Goal: Navigation & Orientation: Find specific page/section

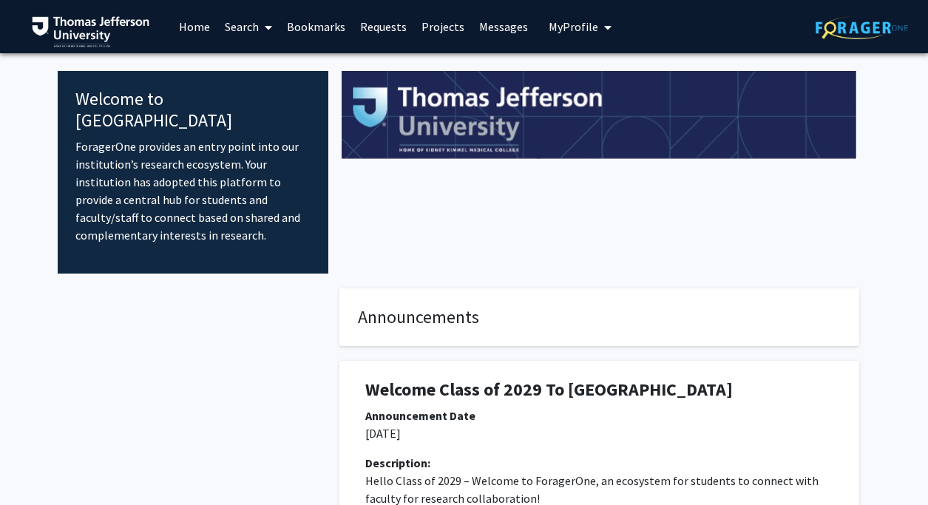
click at [332, 30] on link "Bookmarks" at bounding box center [316, 27] width 73 height 52
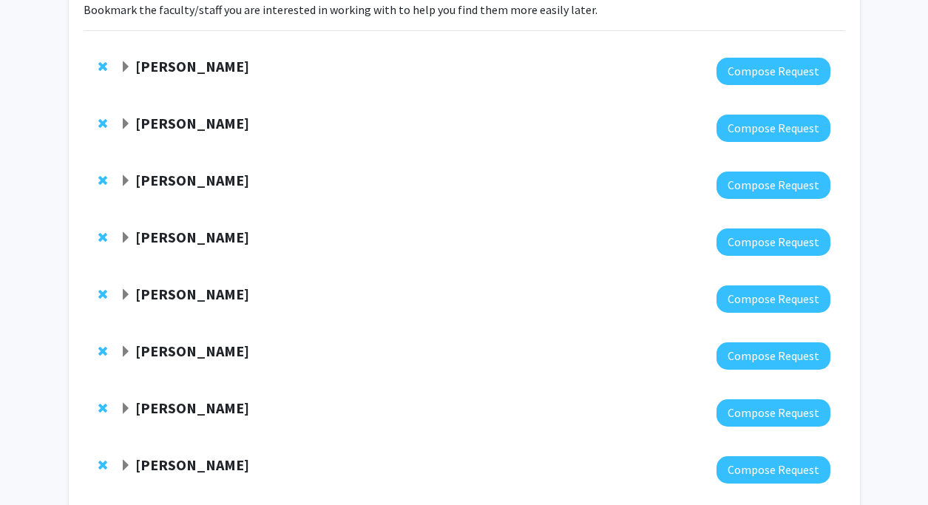
scroll to position [119, 0]
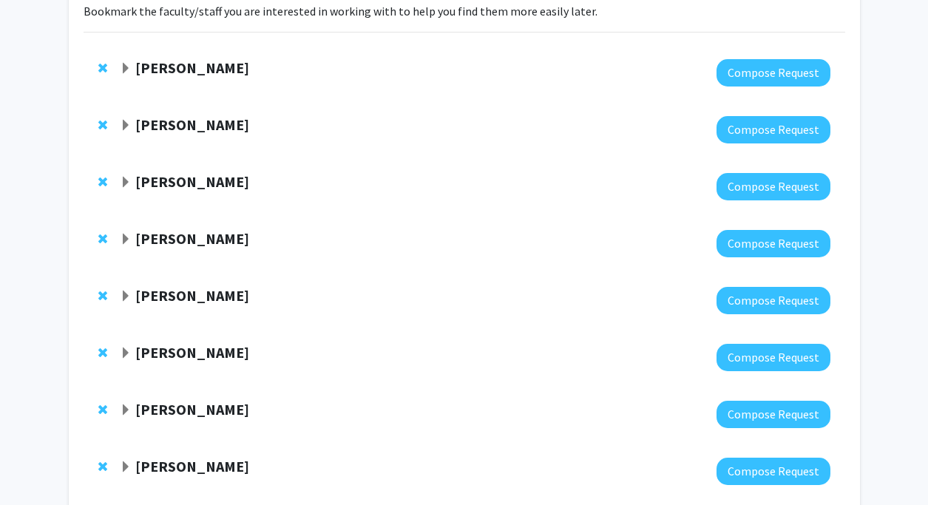
click at [129, 68] on span "Expand Munjireen Sifat Bookmark" at bounding box center [126, 69] width 12 height 12
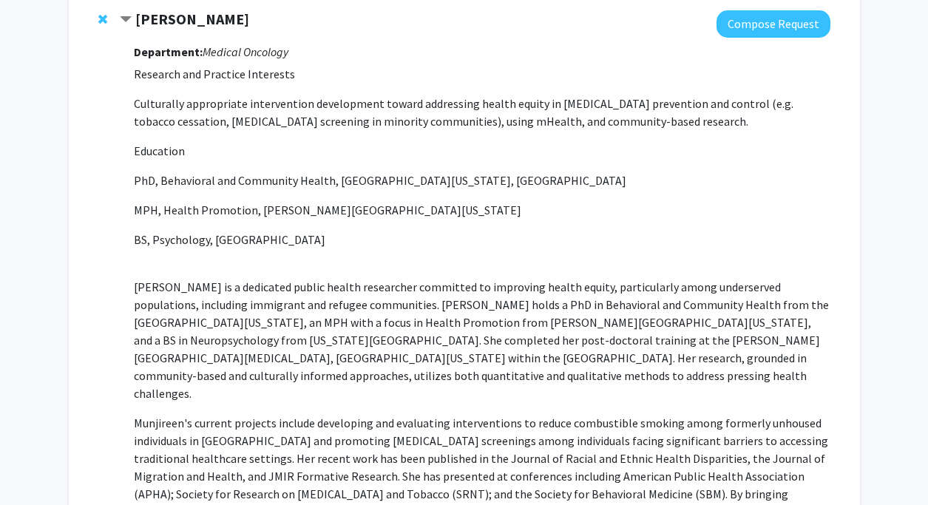
scroll to position [64, 0]
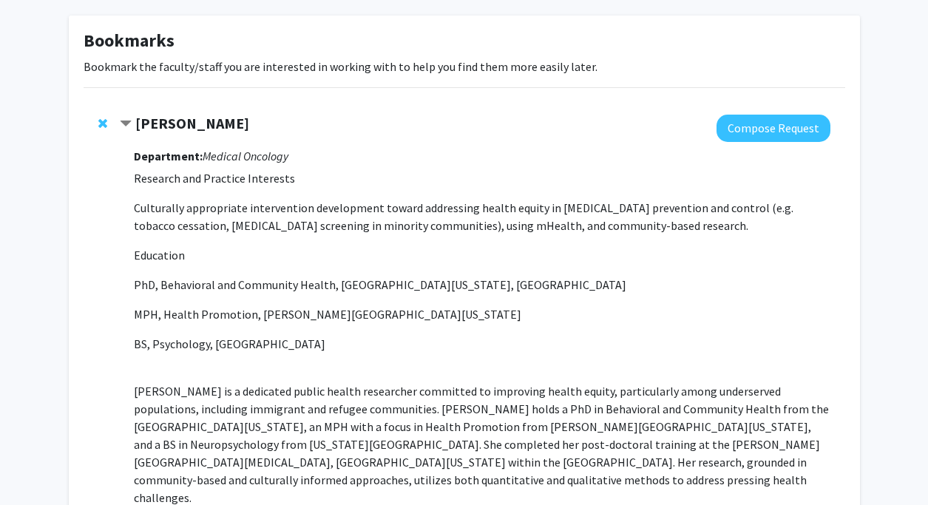
click at [129, 127] on span "Contract Munjireen Sifat Bookmark" at bounding box center [126, 124] width 12 height 12
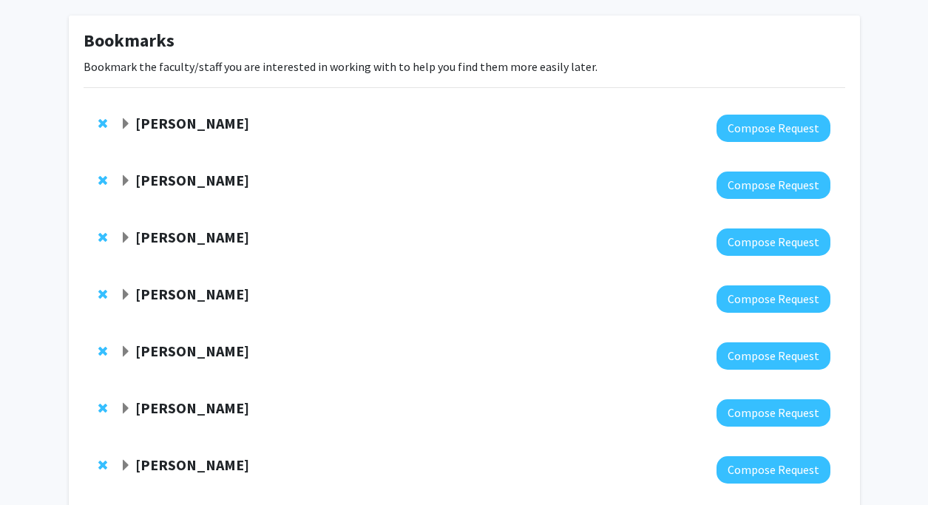
click at [126, 180] on span "Expand Grace Lu-Yao Bookmark" at bounding box center [126, 181] width 12 height 12
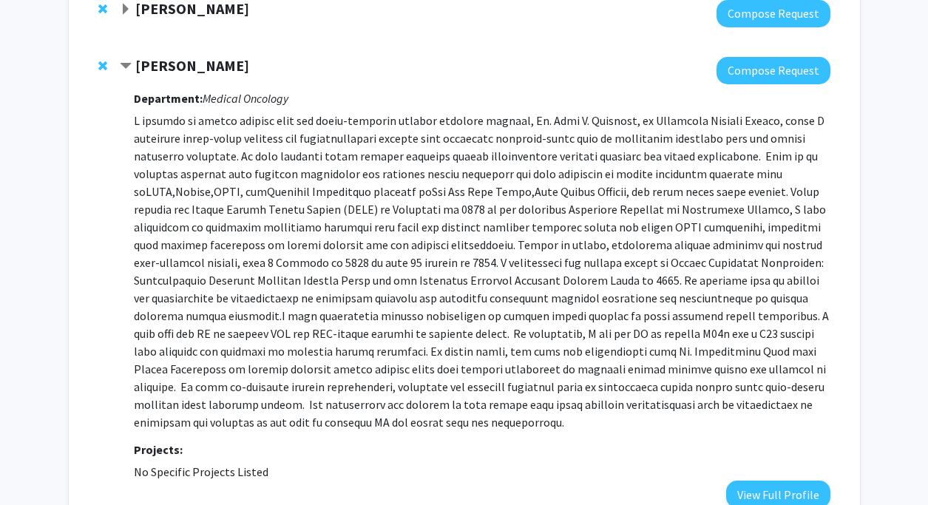
scroll to position [179, 0]
click at [129, 66] on span "Contract Grace Lu-Yao Bookmark" at bounding box center [126, 66] width 12 height 12
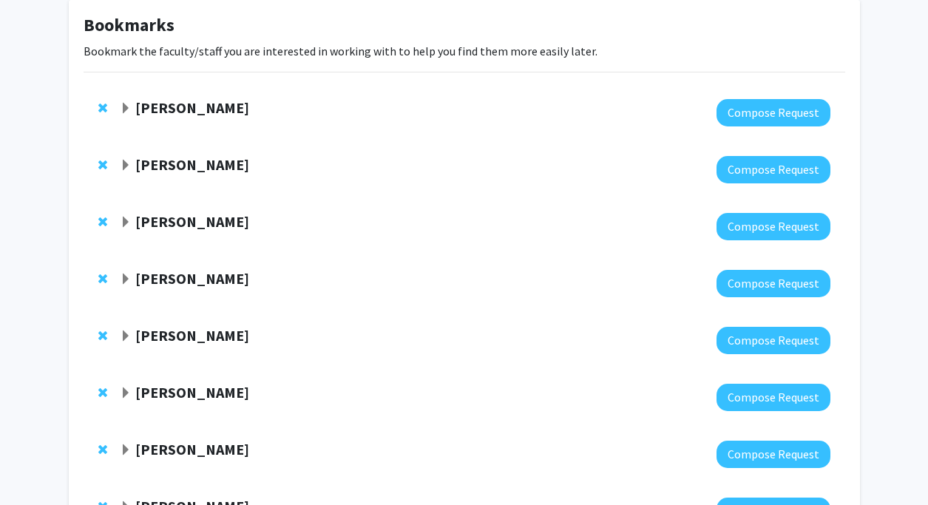
scroll to position [0, 0]
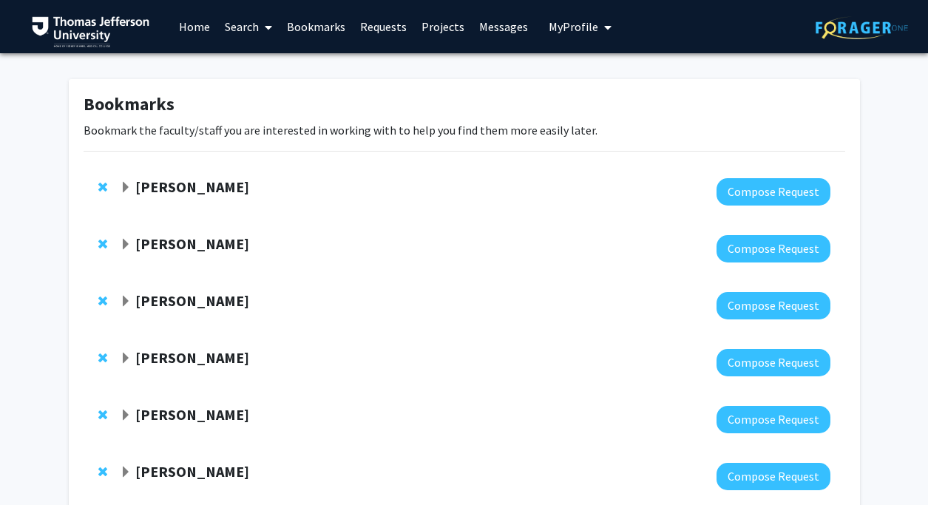
click at [183, 25] on link "Home" at bounding box center [195, 27] width 46 height 52
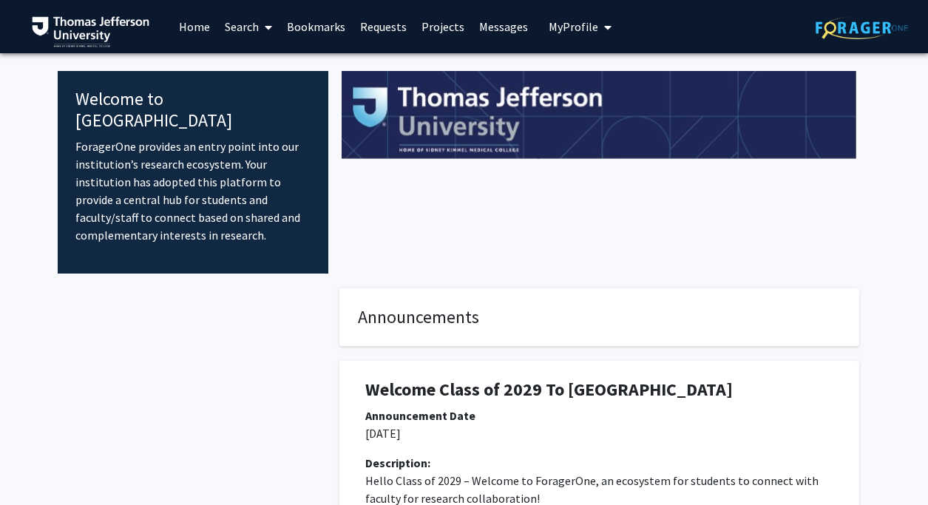
click at [581, 27] on span "My Profile" at bounding box center [574, 26] width 50 height 15
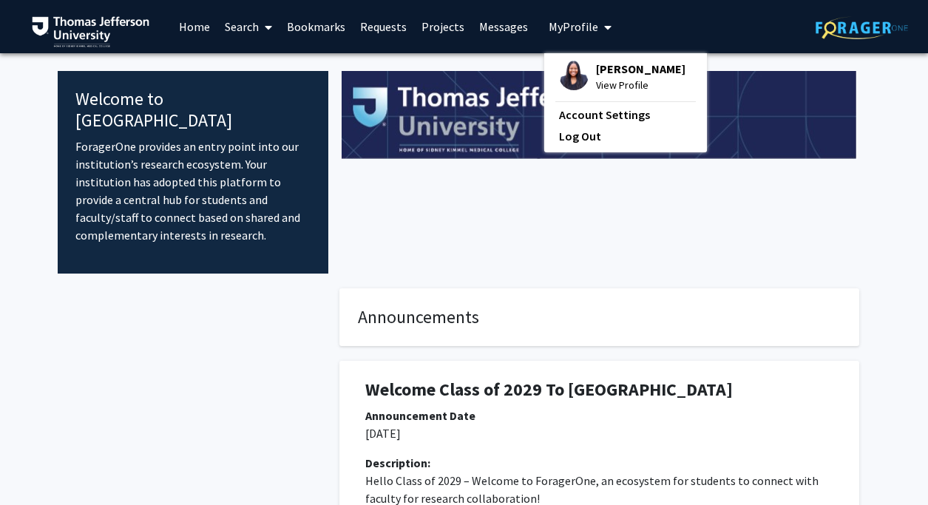
click at [570, 74] on img at bounding box center [574, 76] width 30 height 30
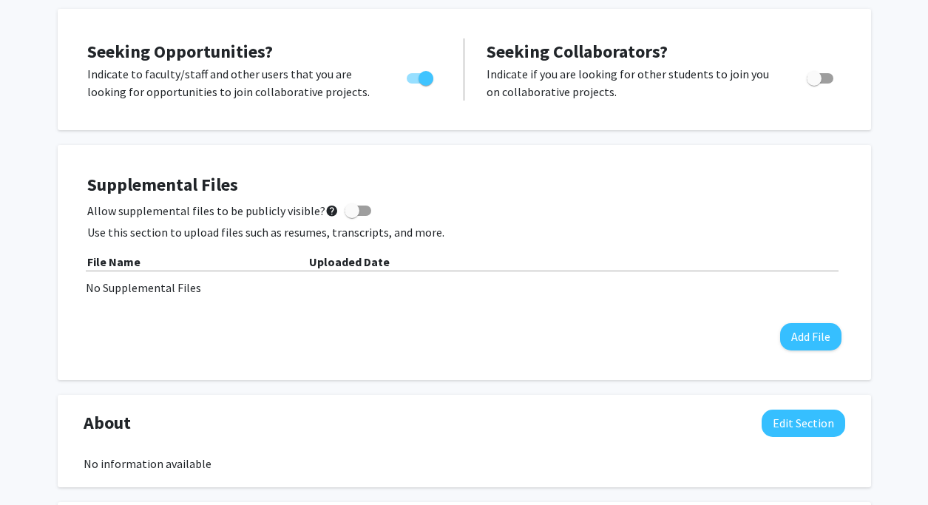
scroll to position [246, 0]
